Goal: Task Accomplishment & Management: Use online tool/utility

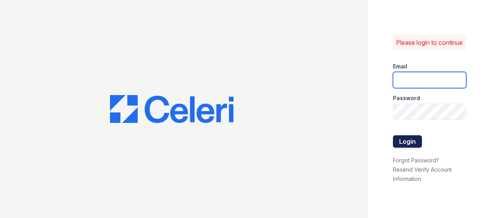
type input "[EMAIL_ADDRESS][DOMAIN_NAME]"
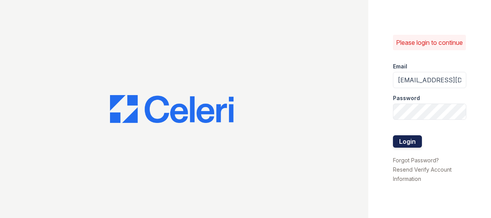
click at [413, 145] on button "Login" at bounding box center [407, 141] width 29 height 12
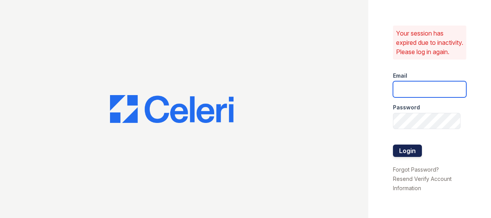
type input "thesocialnormal@trinity-pm.com"
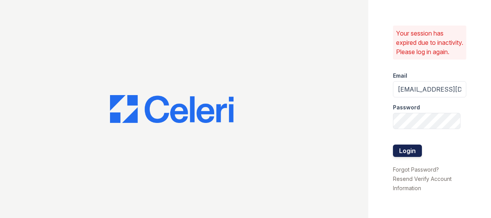
click at [410, 154] on button "Login" at bounding box center [407, 150] width 29 height 12
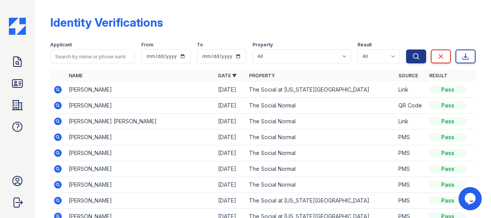
drag, startPoint x: 110, startPoint y: 89, endPoint x: 129, endPoint y: 90, distance: 18.9
click at [129, 90] on td "JANYSE MARIA ARNOLD" at bounding box center [141, 90] width 150 height 16
